Goal: Find specific page/section: Find specific page/section

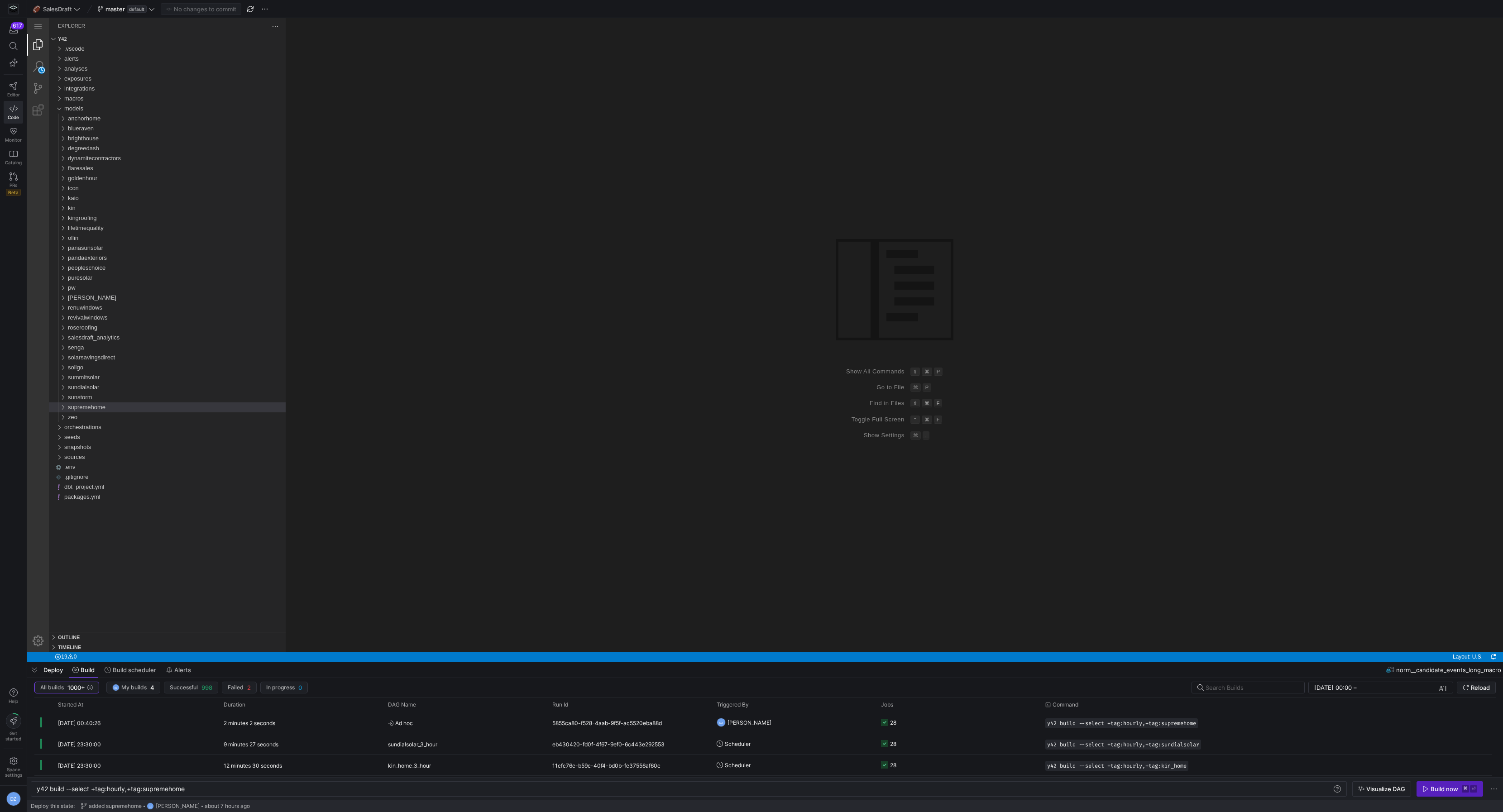
scroll to position [0, 148]
click at [712, 400] on div "Group 1 (empty)" at bounding box center [894, 335] width 1217 height 634
click at [100, 407] on span "supremehome" at bounding box center [86, 407] width 37 height 7
click at [100, 434] on div "sources" at bounding box center [179, 437] width 214 height 10
click at [89, 447] on span "acuity" at bounding box center [83, 447] width 15 height 7
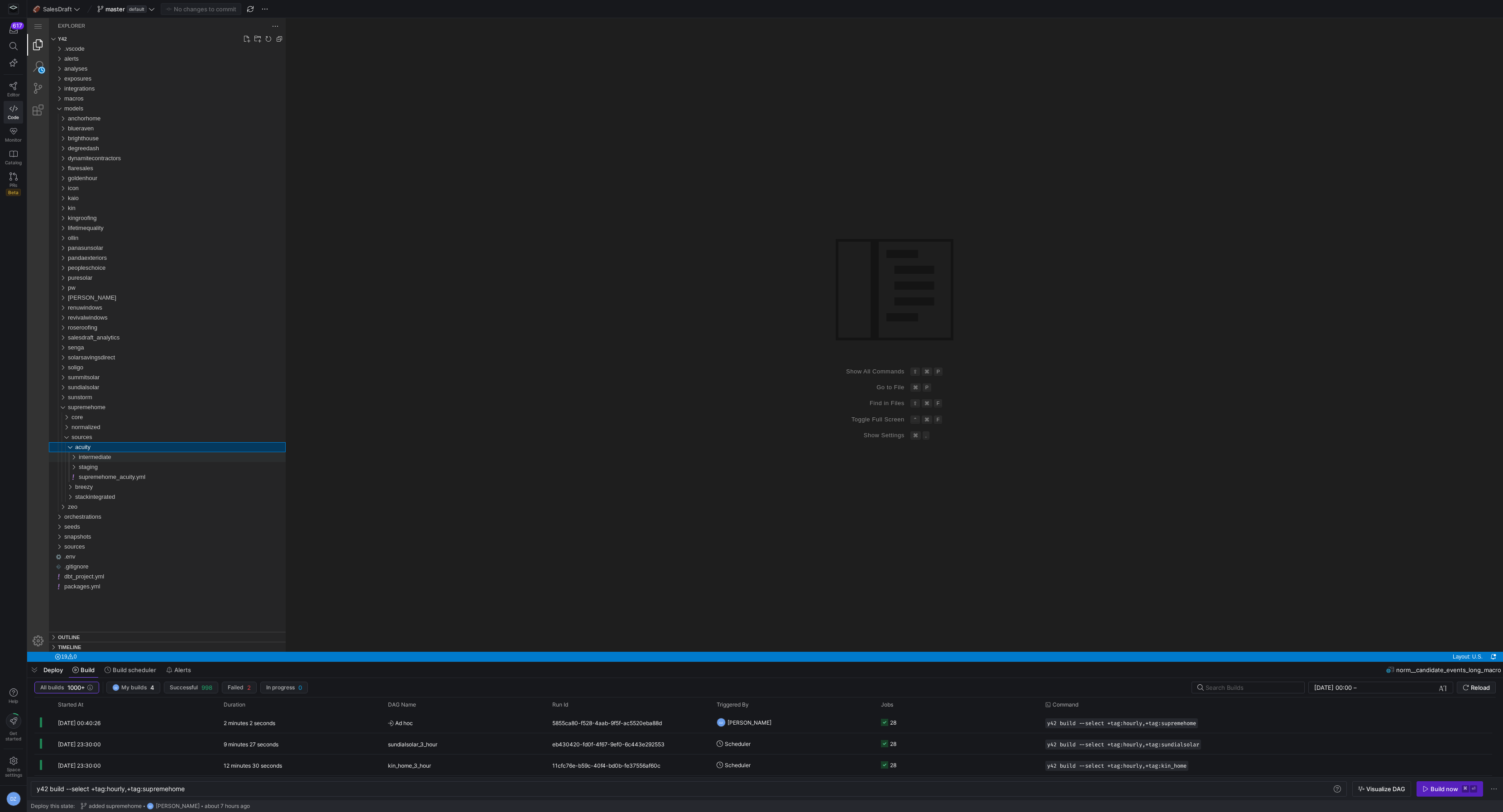
click at [108, 460] on span "intermediate" at bounding box center [95, 457] width 33 height 7
click at [108, 470] on span "supremehome__int_acuity__appointments.sql" at bounding box center [142, 467] width 120 height 7
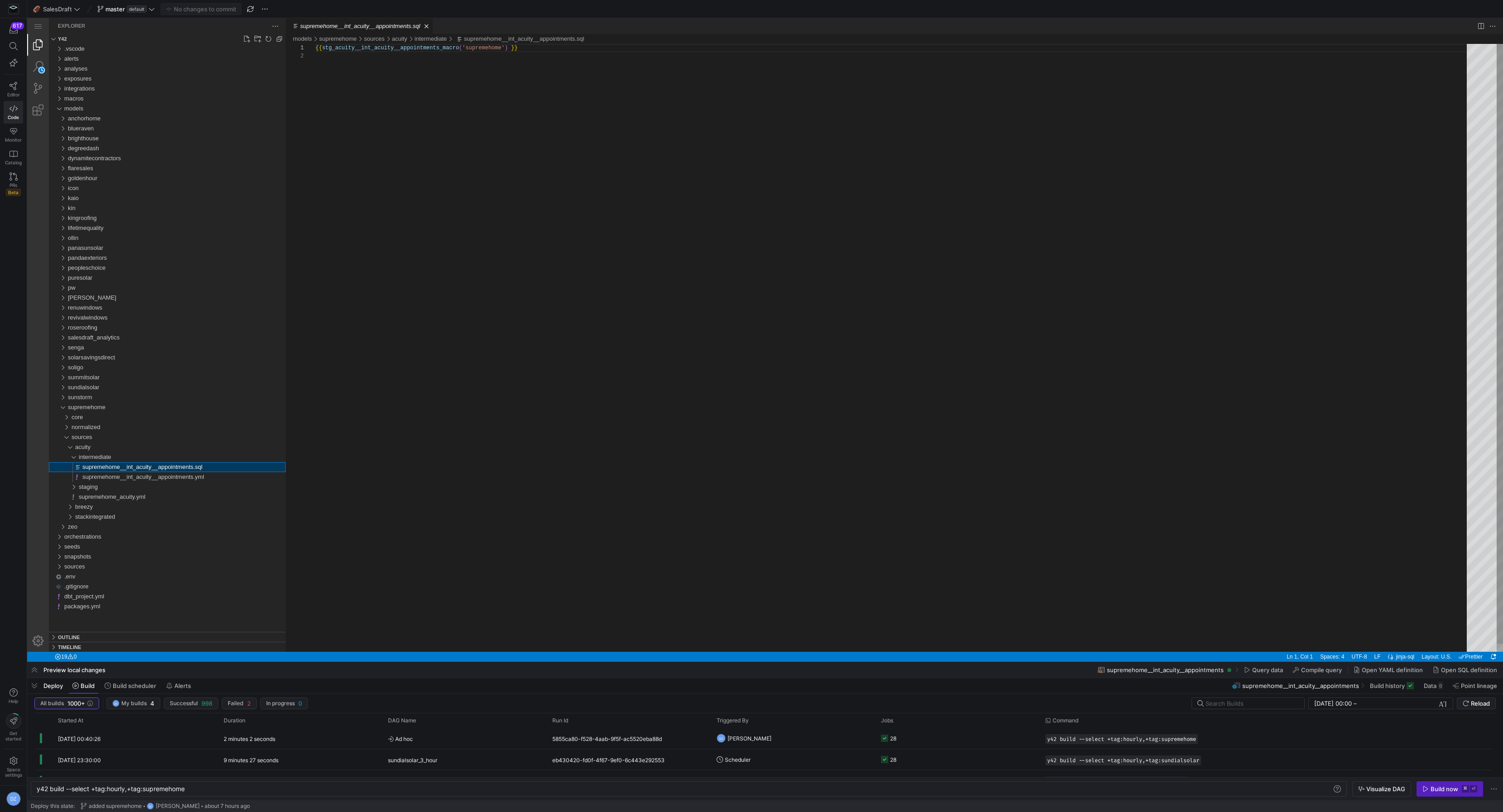
scroll to position [8, 0]
